Goal: Information Seeking & Learning: Learn about a topic

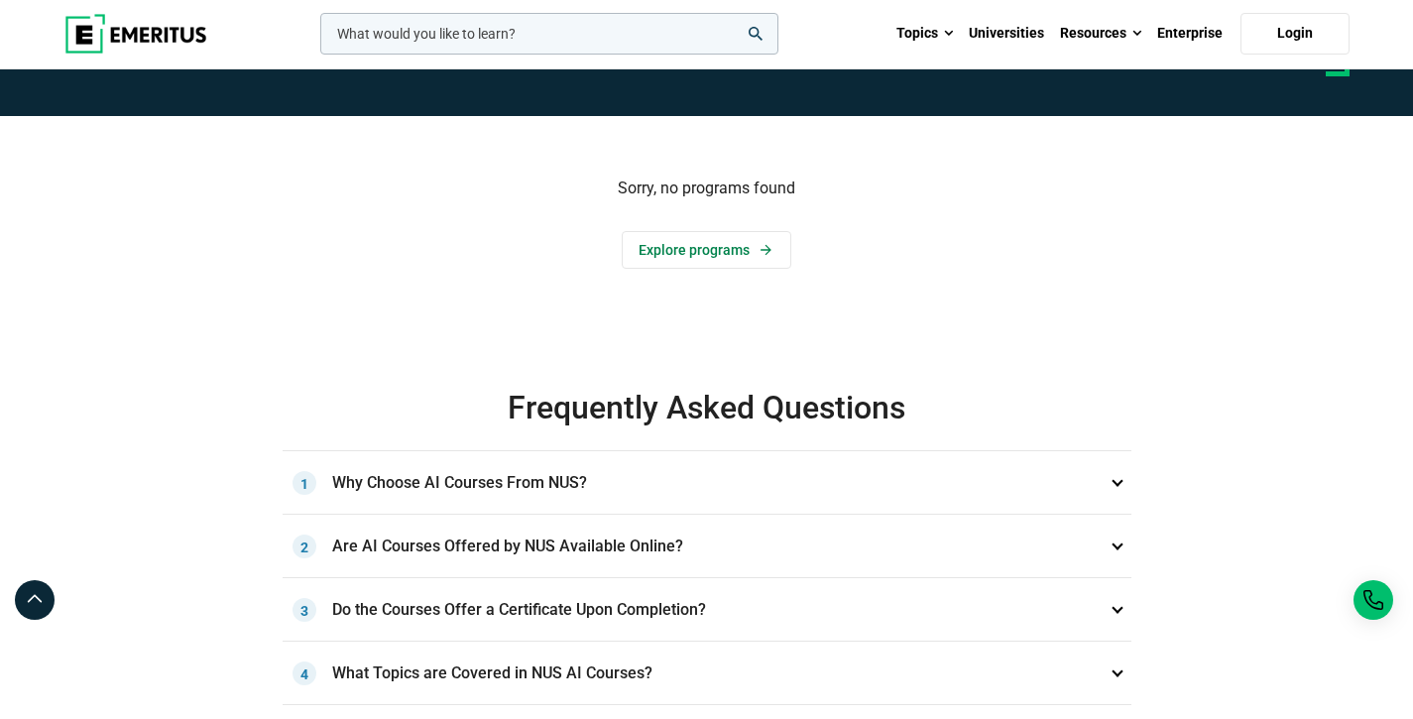
scroll to position [435, 0]
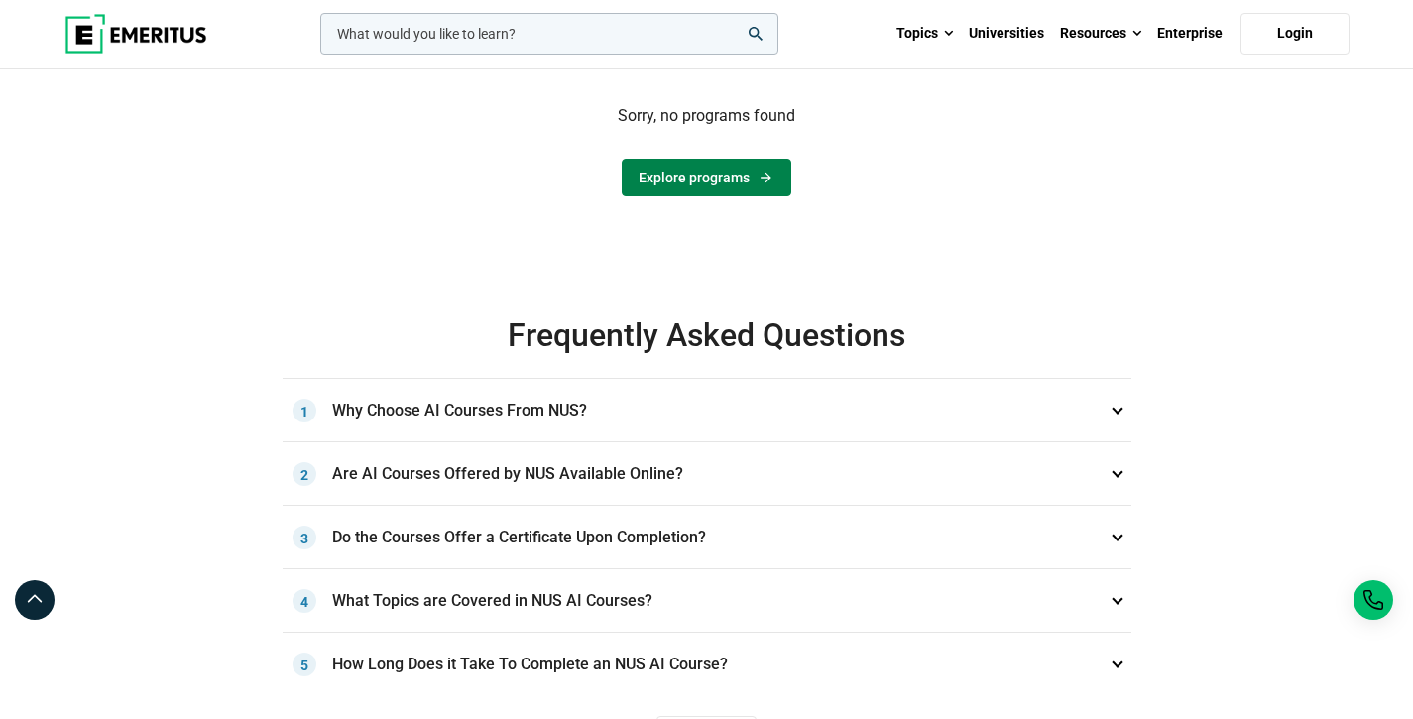
click at [680, 187] on link "Explore programs" at bounding box center [707, 178] width 170 height 38
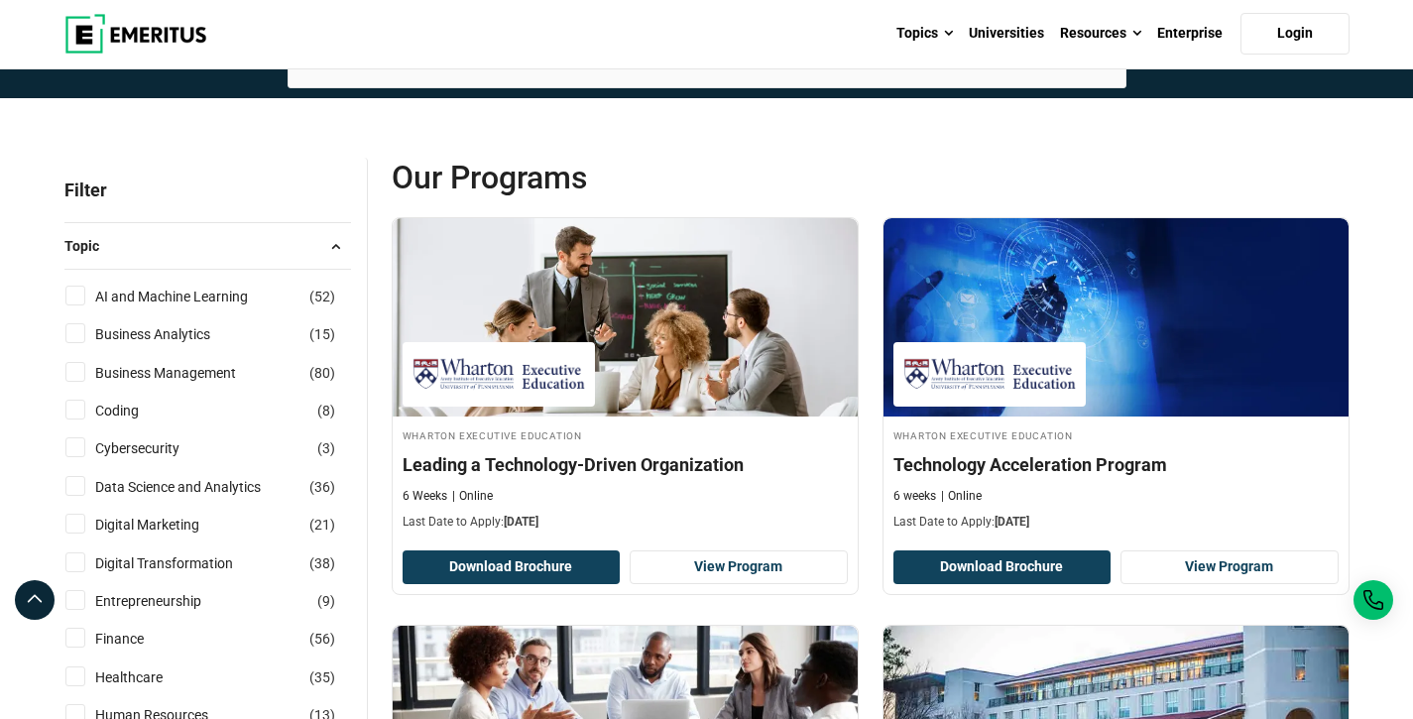
scroll to position [159, 0]
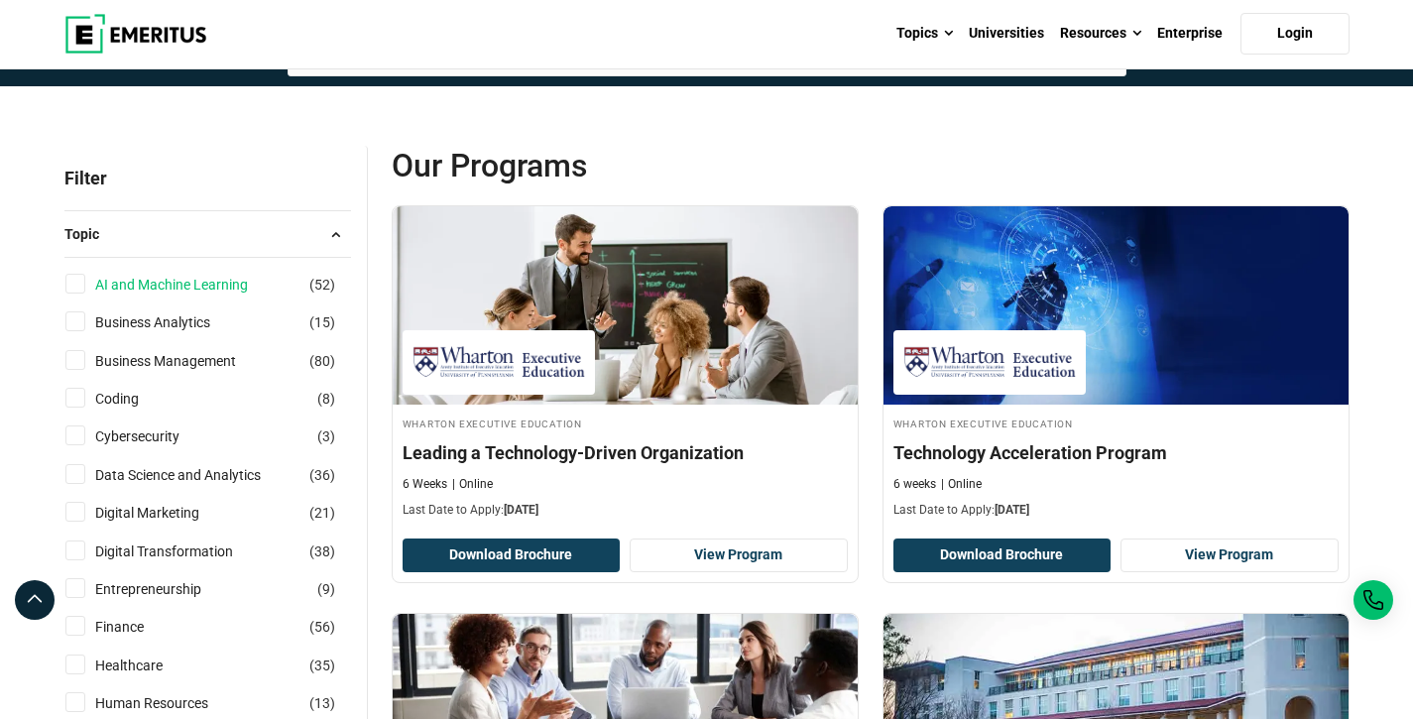
click at [99, 284] on link "AI and Machine Learning" at bounding box center [191, 285] width 192 height 22
checkbox input "true"
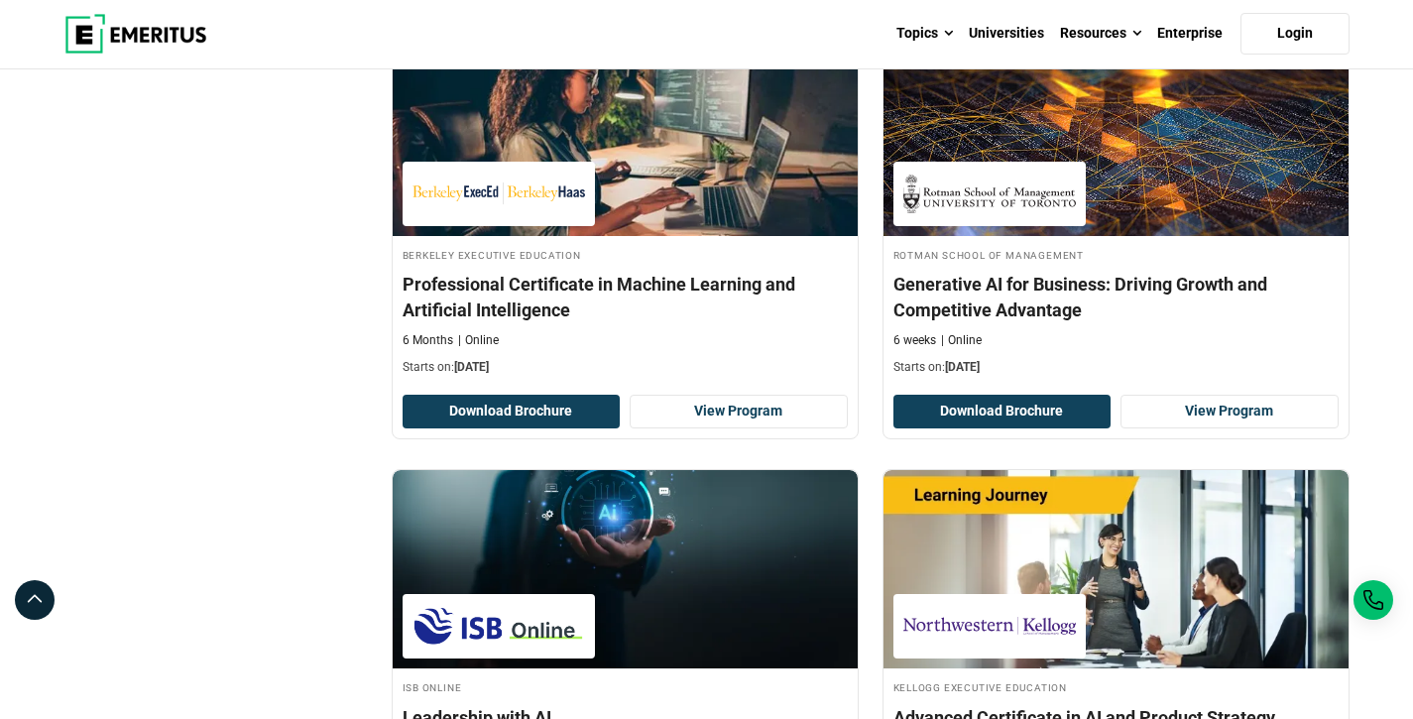
scroll to position [2499, 0]
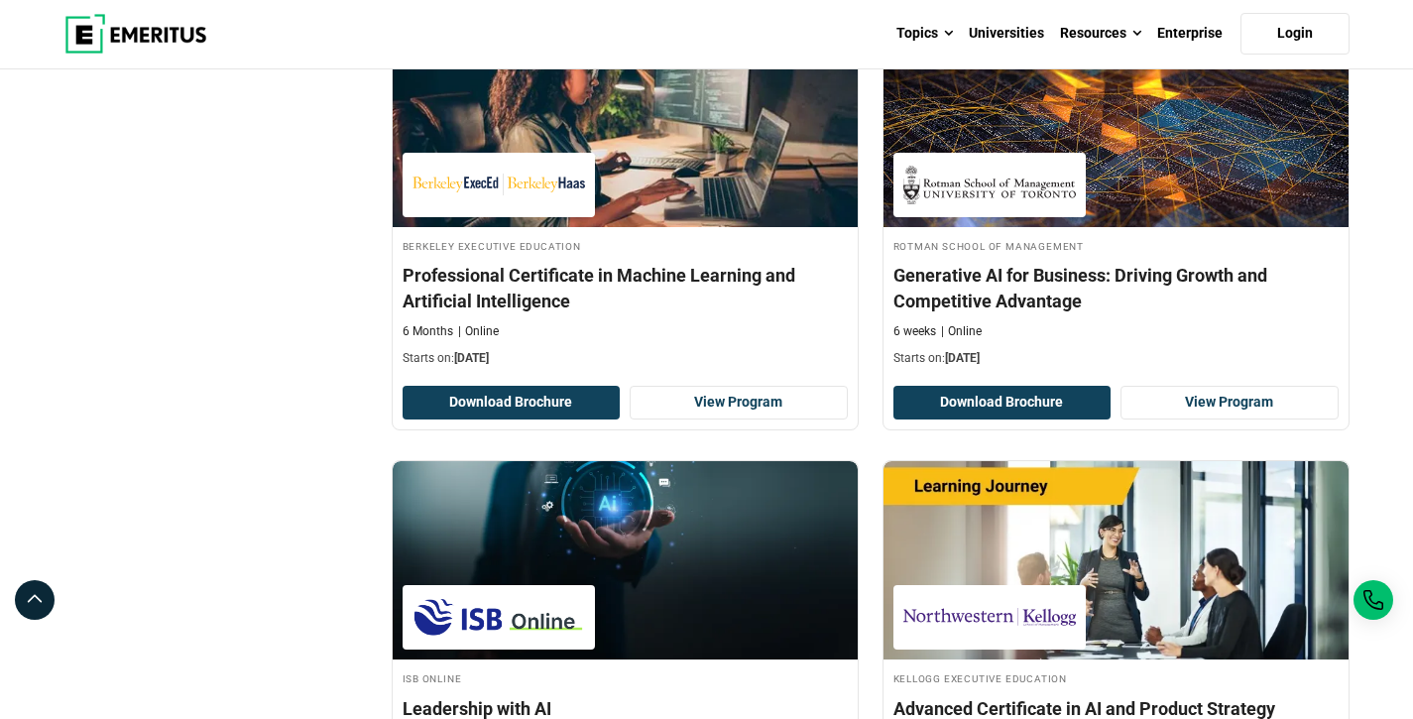
click at [280, 299] on div "Filter 1 Reset all × AI and Machine Learning × Filters 1 Reset Filters × AI and…" at bounding box center [216, 90] width 327 height 4571
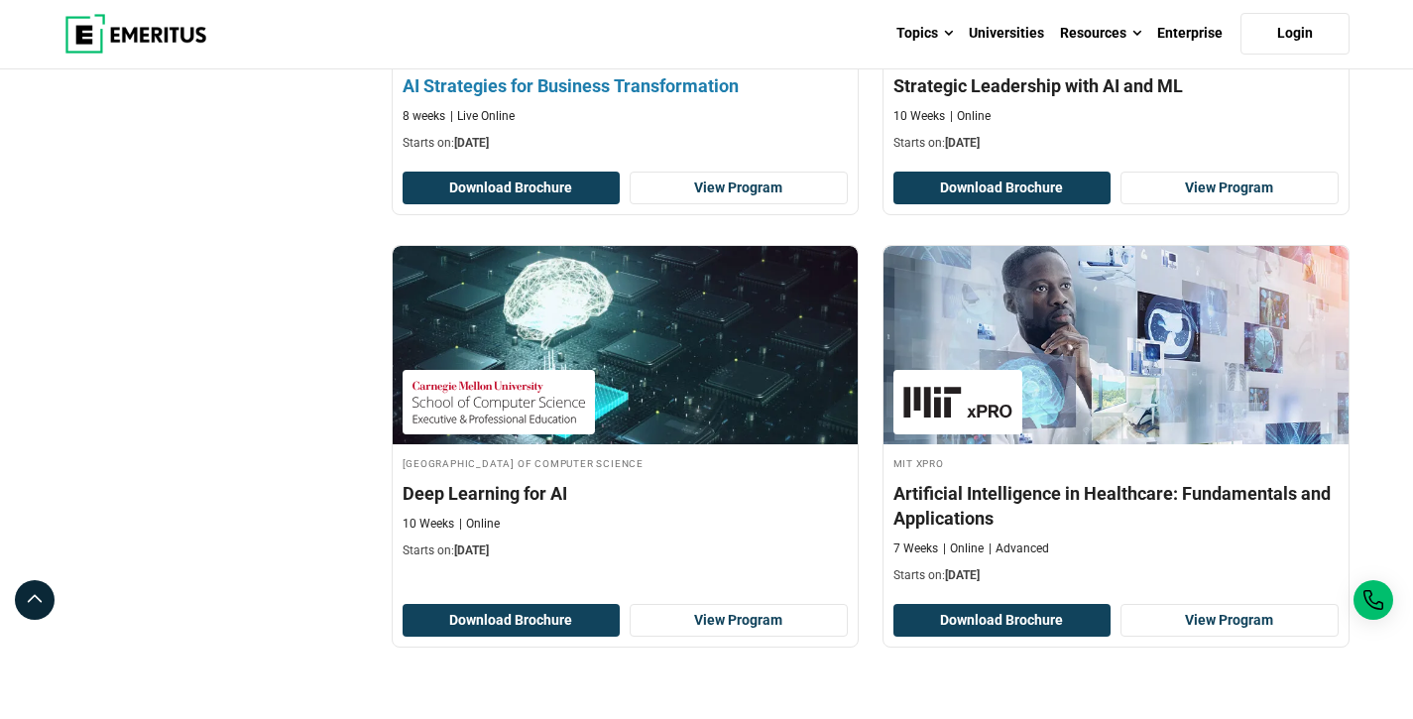
scroll to position [4070, 0]
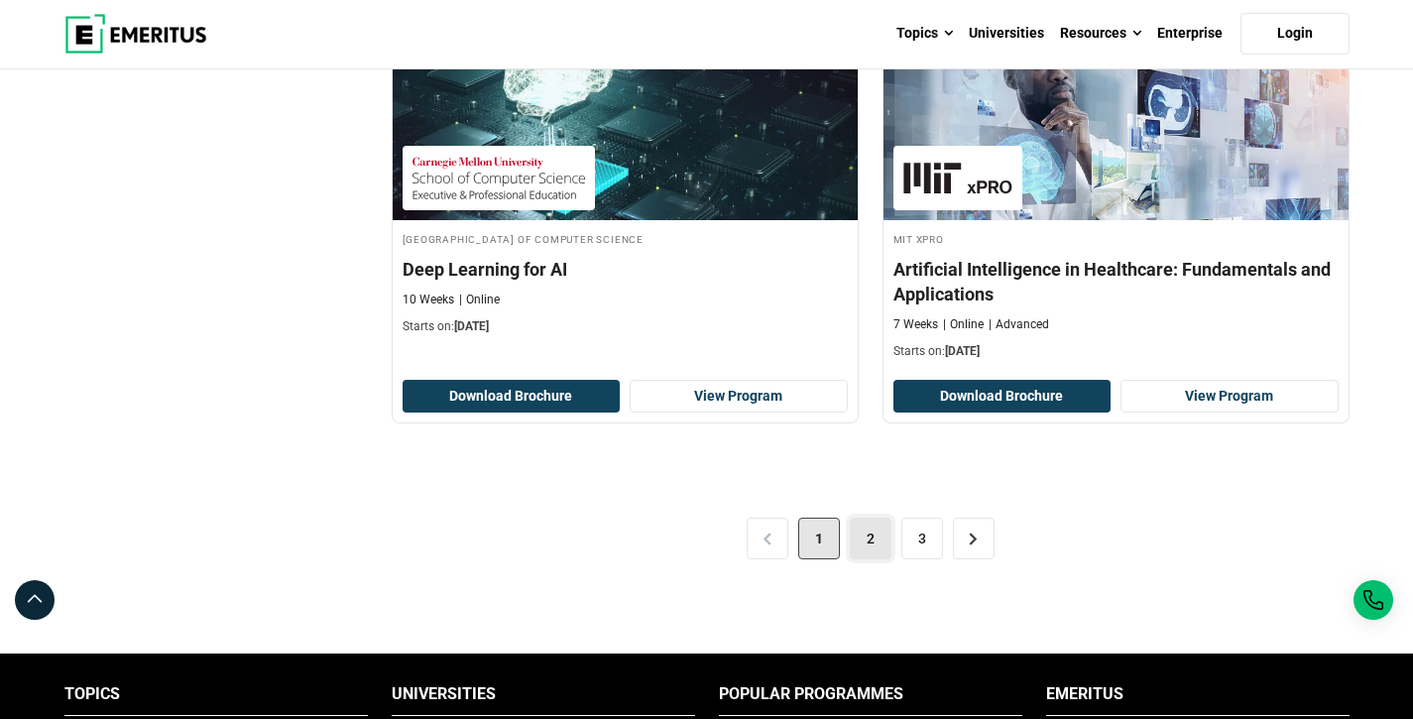
click at [863, 540] on link "2" at bounding box center [871, 538] width 42 height 42
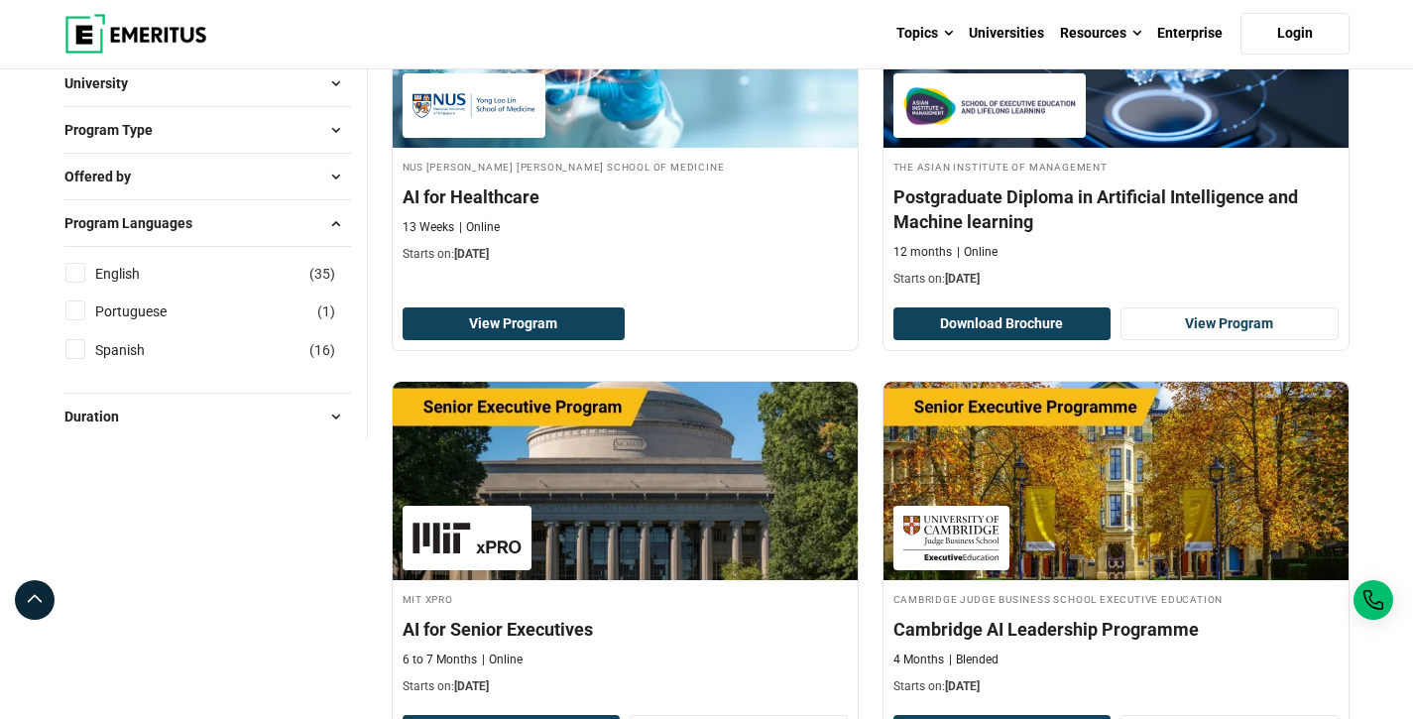
scroll to position [1233, 0]
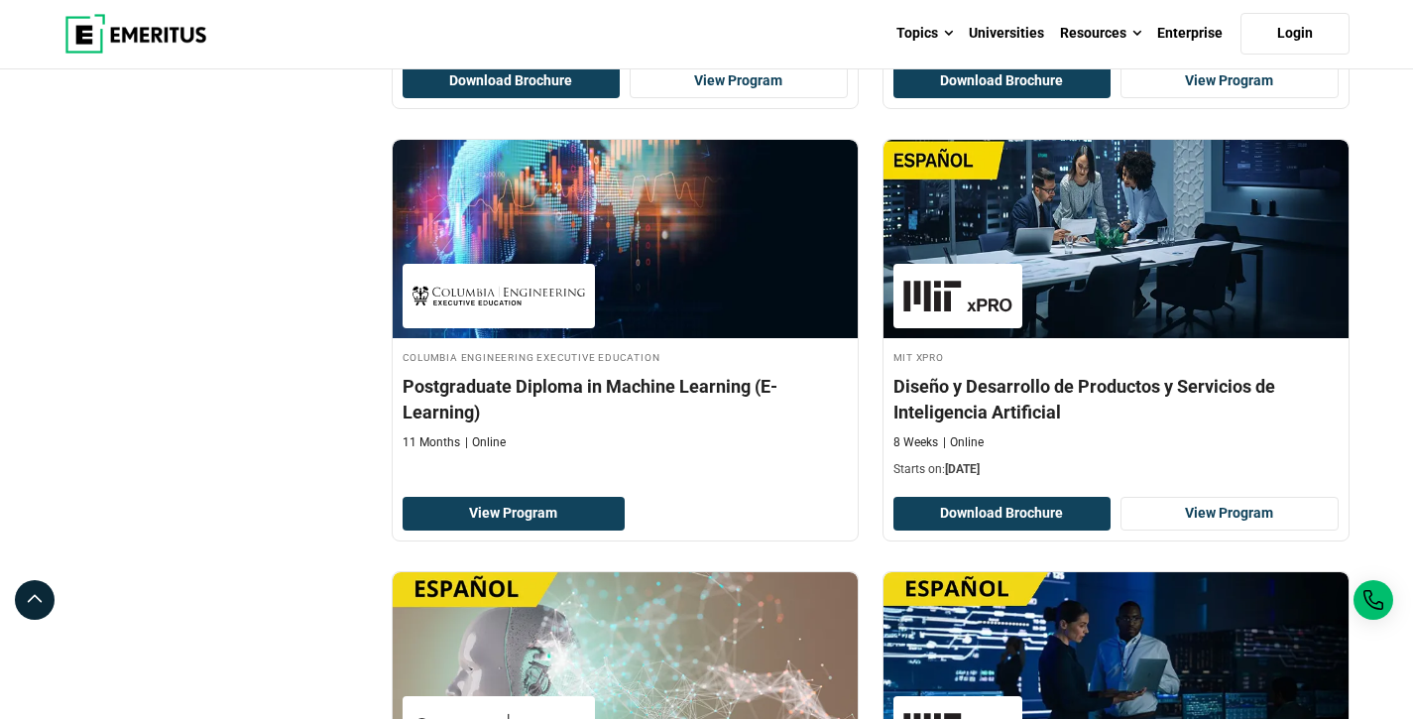
scroll to position [3069, 0]
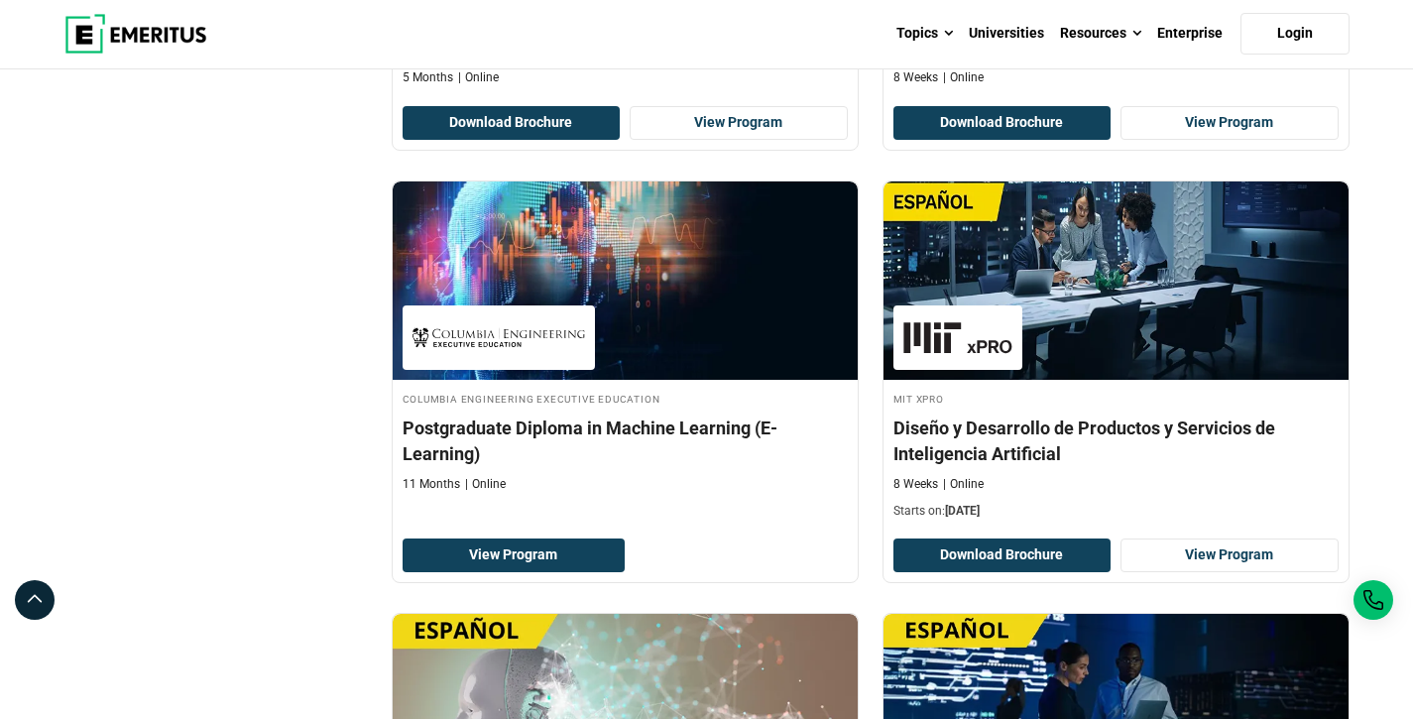
scroll to position [2815, 0]
